Goal: Information Seeking & Learning: Find specific fact

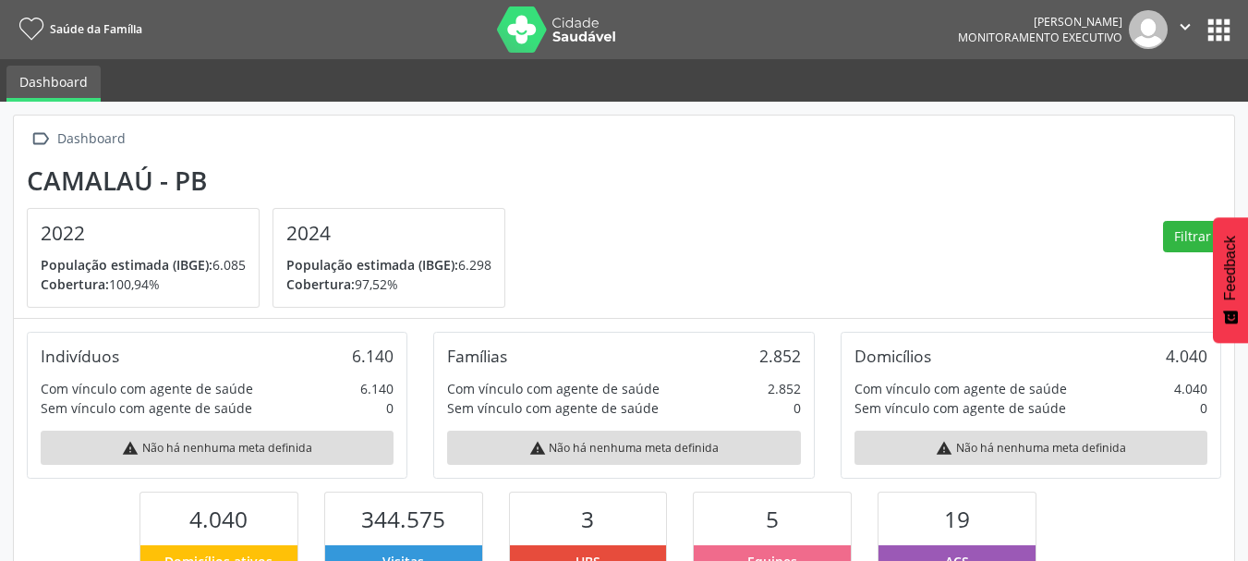
click at [1226, 39] on button "apps" at bounding box center [1219, 30] width 32 height 32
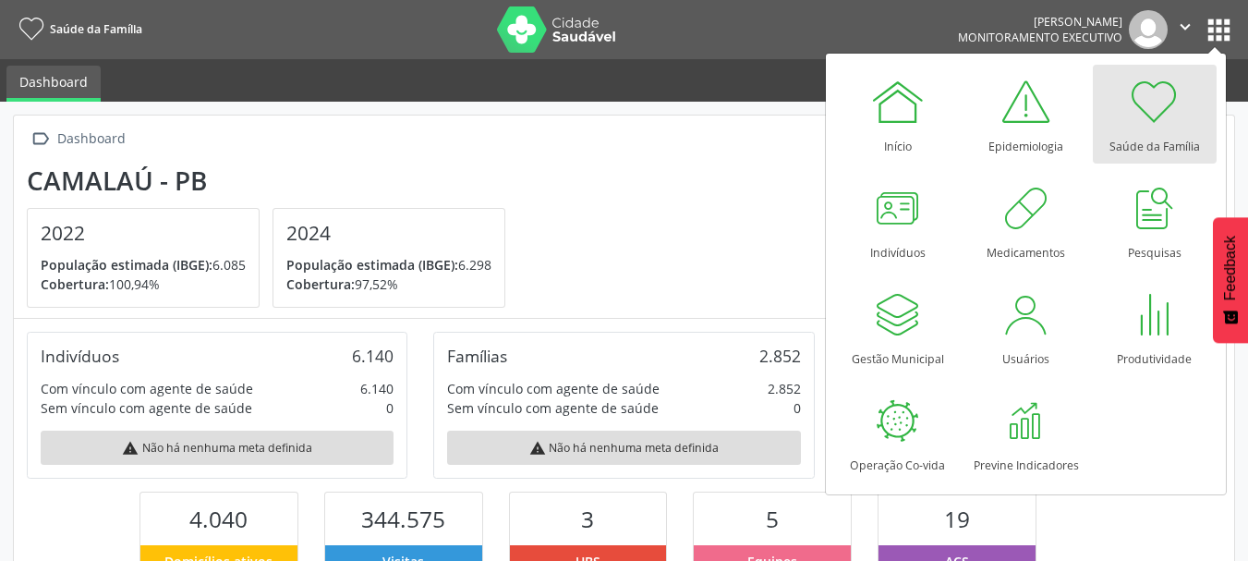
scroll to position [307, 407]
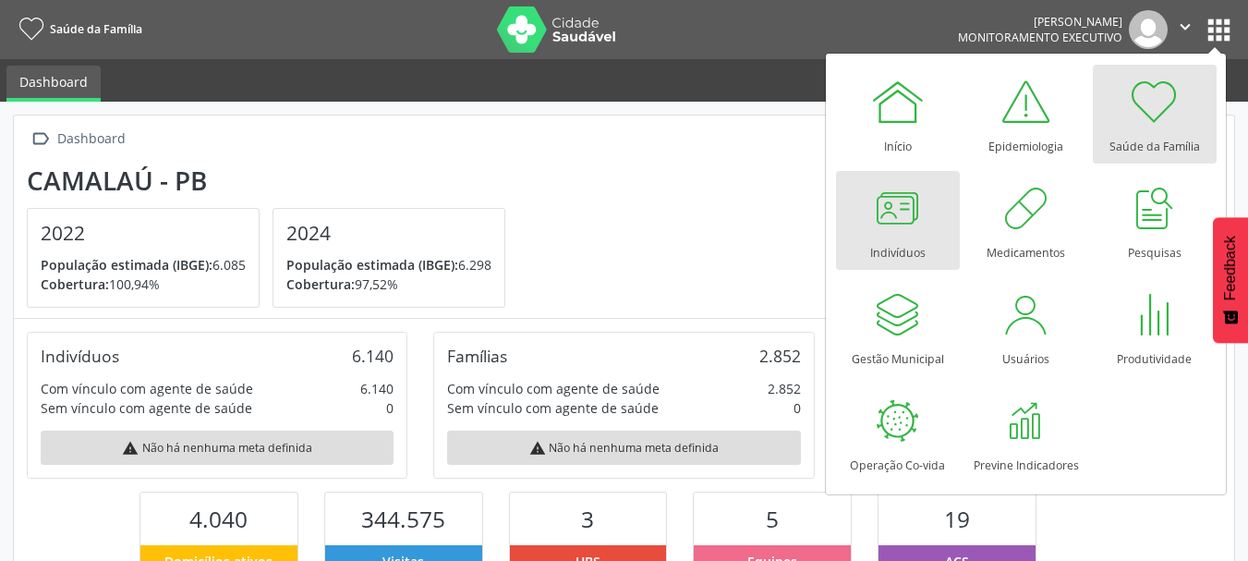
click at [903, 212] on div at bounding box center [897, 207] width 55 height 55
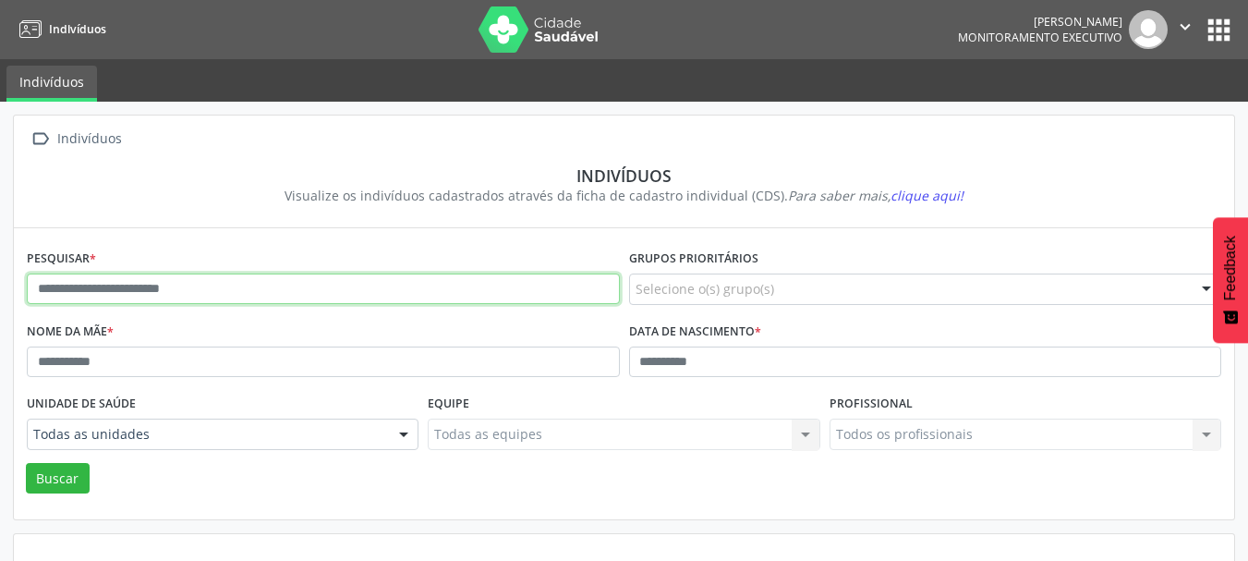
click at [271, 287] on input "text" at bounding box center [323, 288] width 593 height 31
type input "*******"
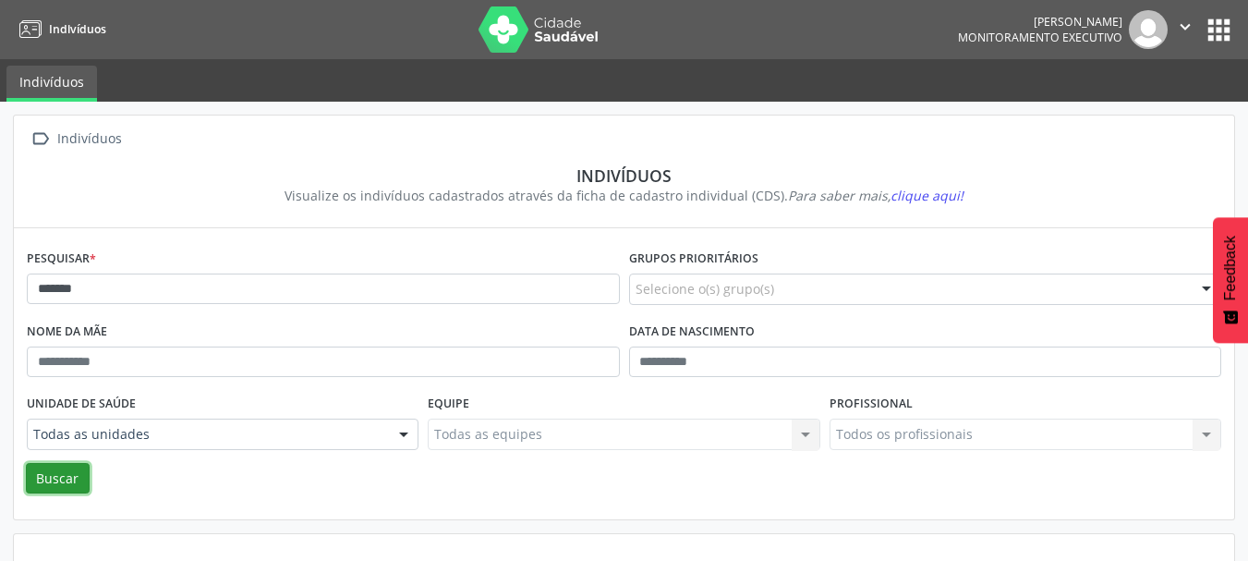
click at [69, 482] on button "Buscar" at bounding box center [58, 478] width 64 height 31
